Goal: Browse casually

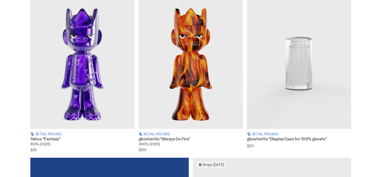
scroll to position [185, 0]
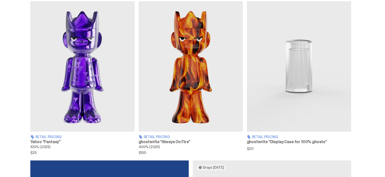
click at [88, 59] on img at bounding box center [82, 66] width 104 height 130
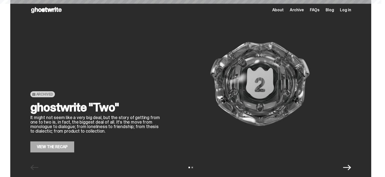
scroll to position [185, 0]
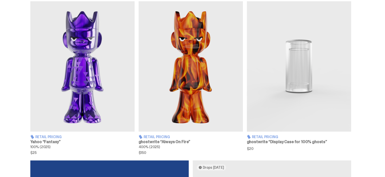
click at [179, 54] on img at bounding box center [190, 66] width 104 height 130
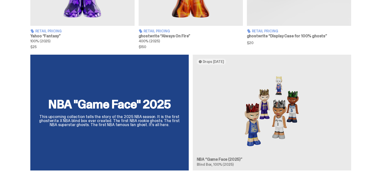
scroll to position [344, 0]
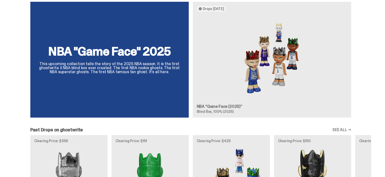
click at [152, 51] on div "NBA "Game Face" 2025 This upcoming collection tells the story of the 2025 NBA s…" at bounding box center [190, 62] width 361 height 120
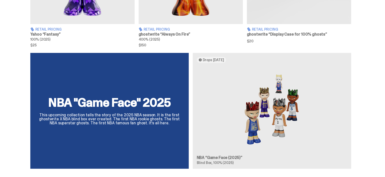
scroll to position [112, 0]
